Goal: Task Accomplishment & Management: Manage account settings

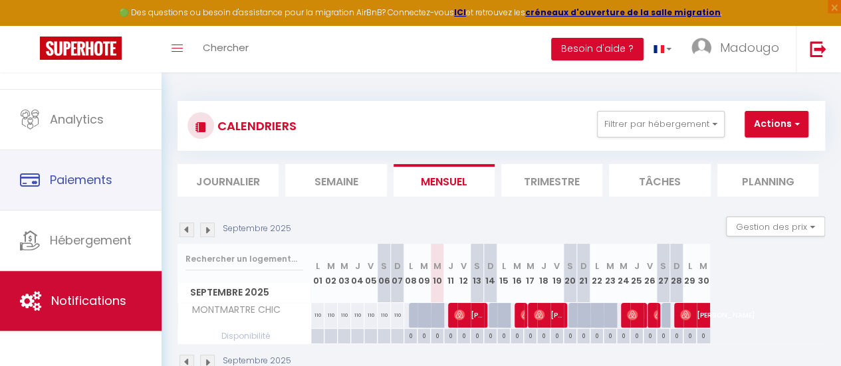
scroll to position [99, 0]
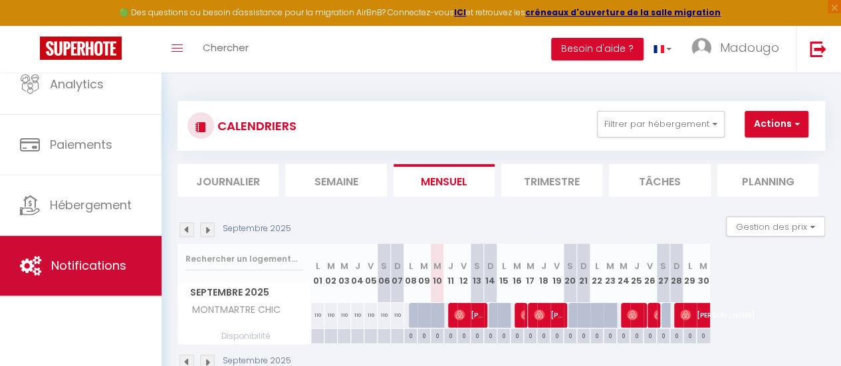
click at [100, 262] on span "Notifications" at bounding box center [88, 265] width 75 height 17
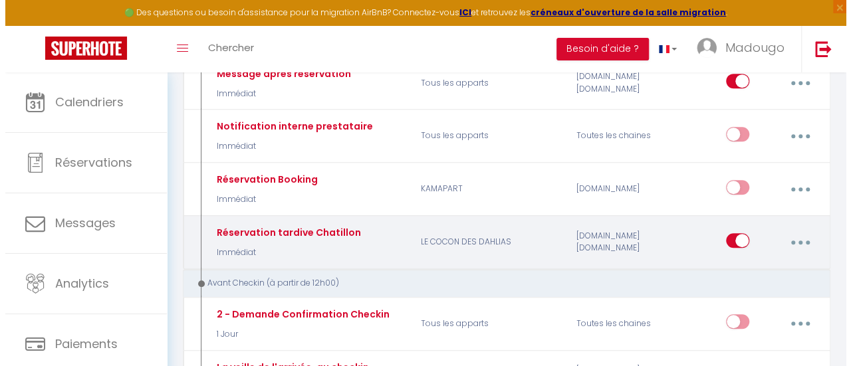
scroll to position [266, 0]
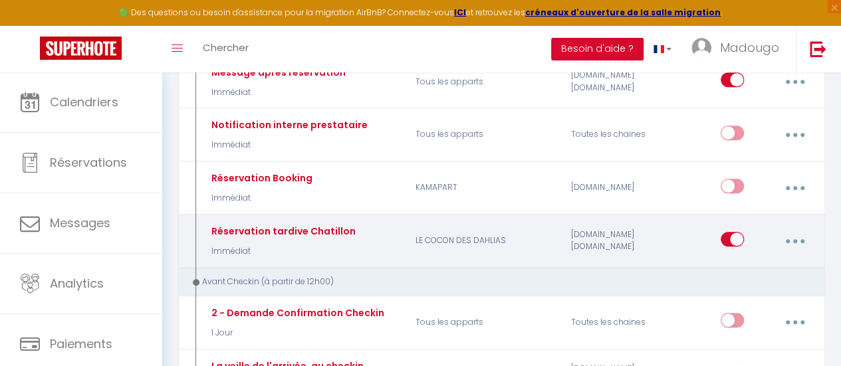
click at [791, 232] on button "button" at bounding box center [794, 241] width 35 height 25
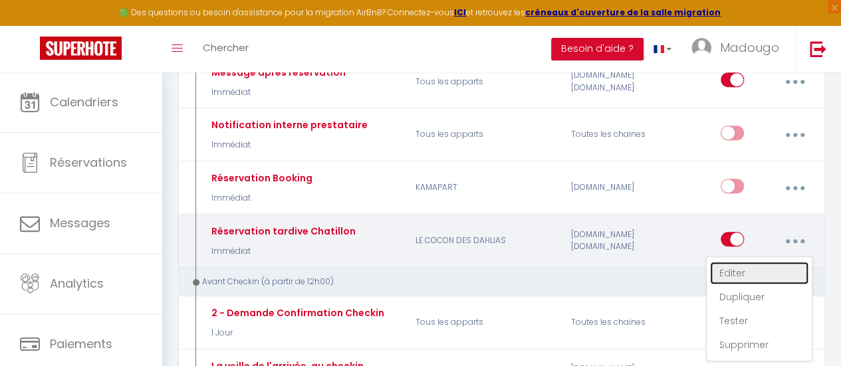
click at [768, 262] on link "Editer" at bounding box center [759, 273] width 98 height 23
type input "Réservation tardive Chatillon"
select select "Immédiat"
select select "if_booking_is_paid"
checkbox input "true"
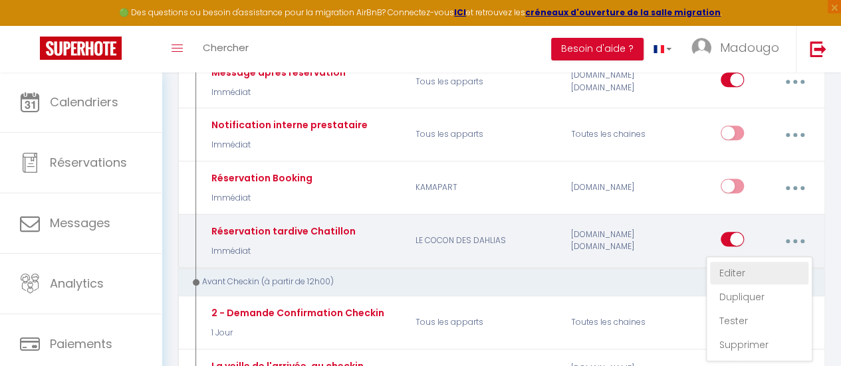
checkbox input "false"
radio input "true"
type input "[WELCOME_FORM_URL]"
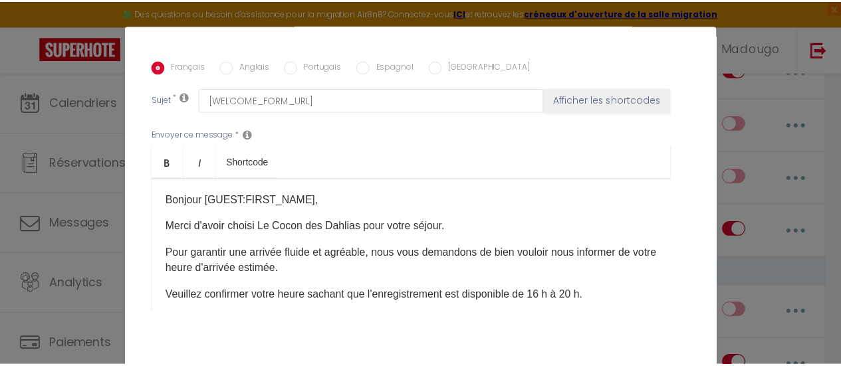
scroll to position [392, 0]
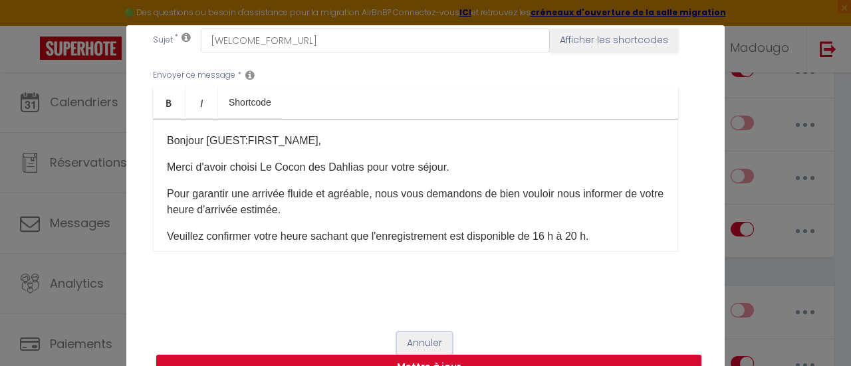
click at [425, 340] on button "Annuler" at bounding box center [424, 343] width 55 height 23
